Goal: Navigation & Orientation: Find specific page/section

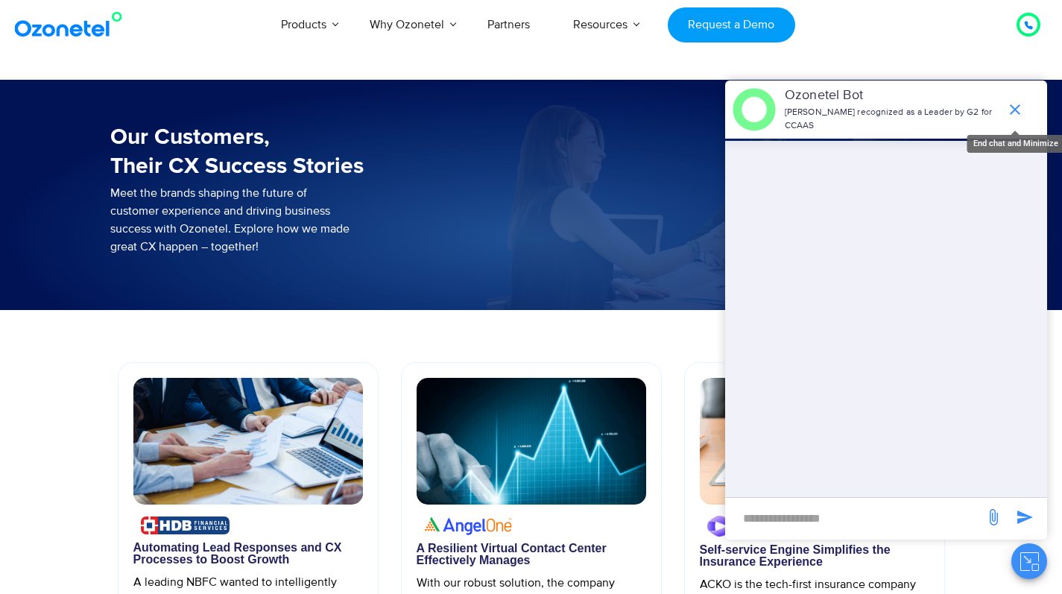
click at [1021, 104] on icon "end chat or minimize" at bounding box center [1016, 110] width 18 height 18
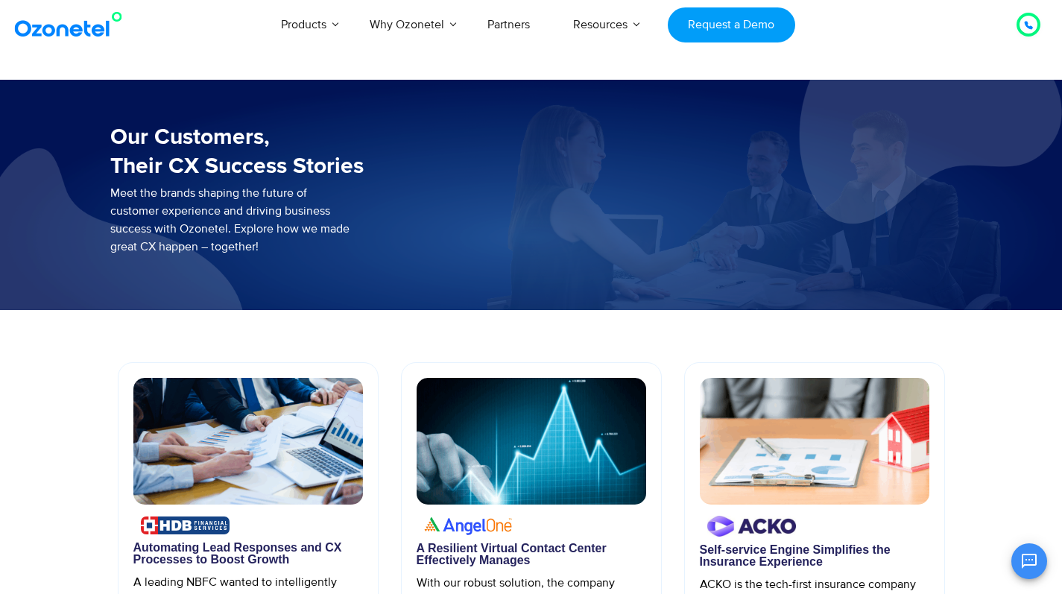
scroll to position [97, 0]
